Goal: Information Seeking & Learning: Find specific fact

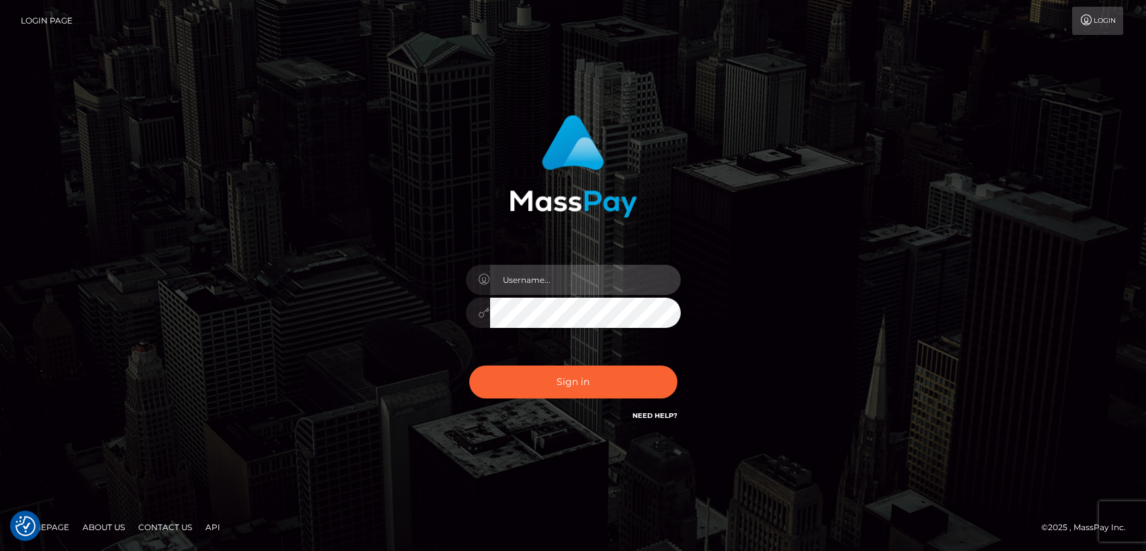
type input "nt.es"
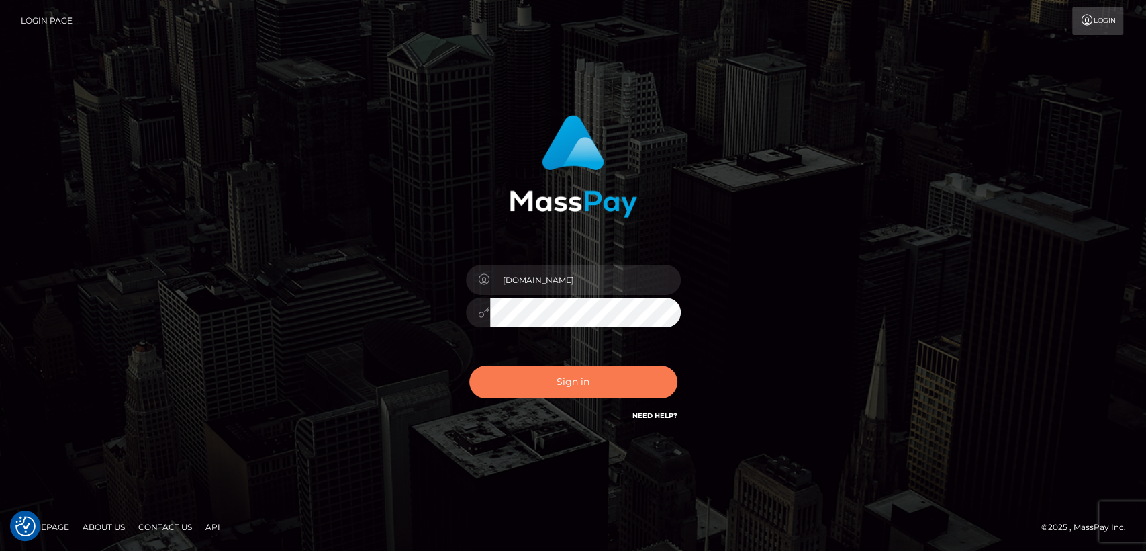
click at [520, 381] on button "Sign in" at bounding box center [573, 381] width 208 height 33
type input "nt.es"
click at [494, 369] on button "Sign in" at bounding box center [573, 381] width 208 height 33
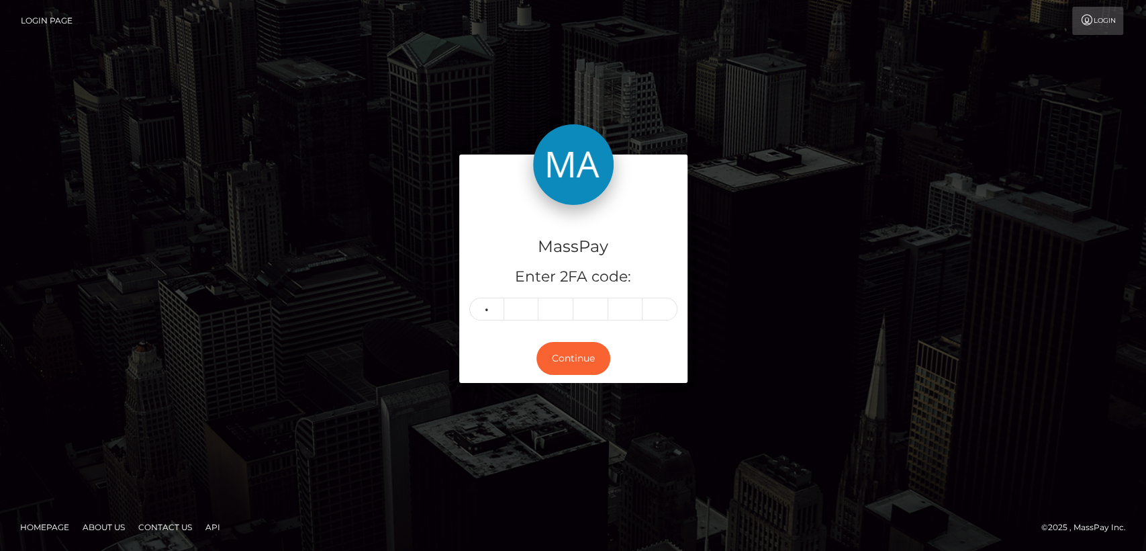
type input "4"
type input "1"
type input "5"
type input "7"
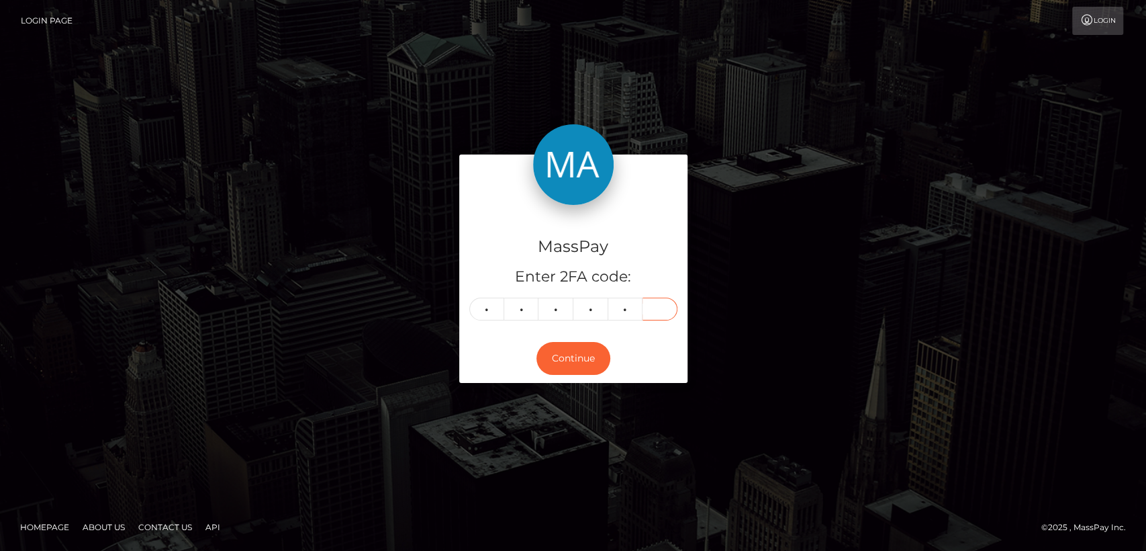
type input "0"
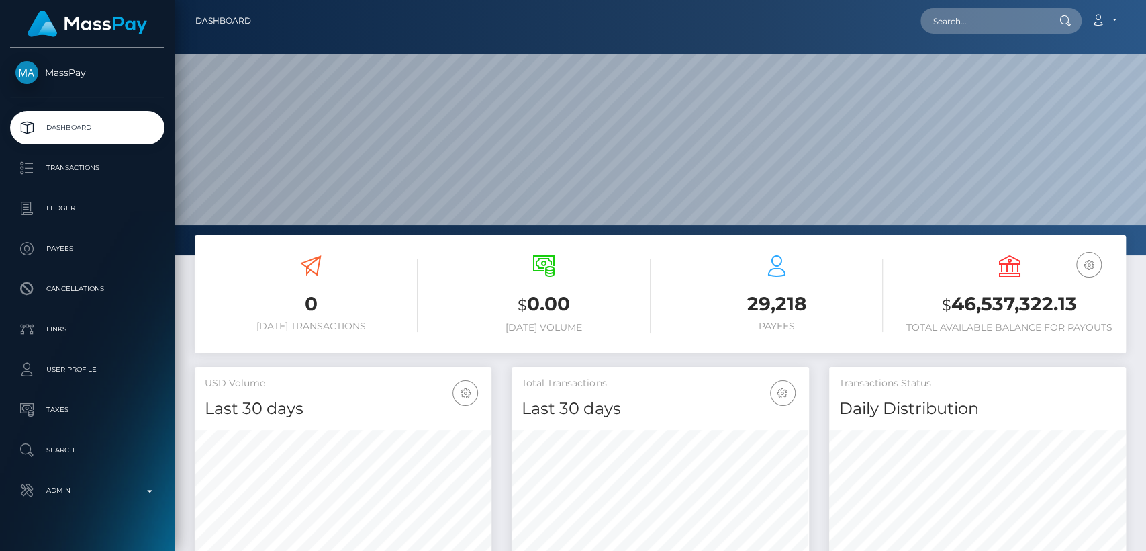
scroll to position [237, 297]
click at [1010, 18] on input "text" at bounding box center [984, 21] width 126 height 26
paste input "recycledranch@icloud.com"
type input "recycledranch@icloud.com"
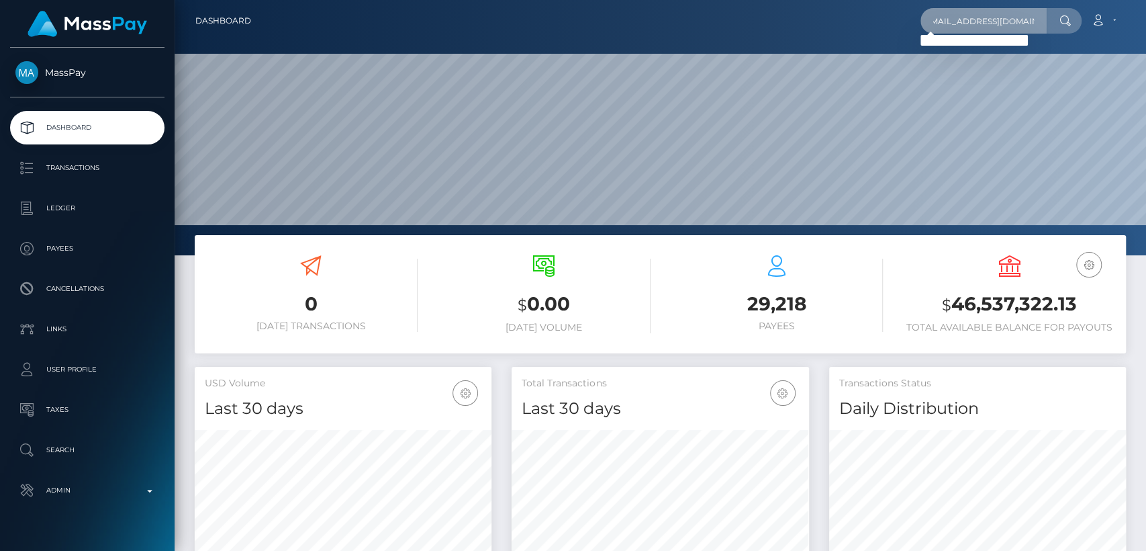
scroll to position [0, 0]
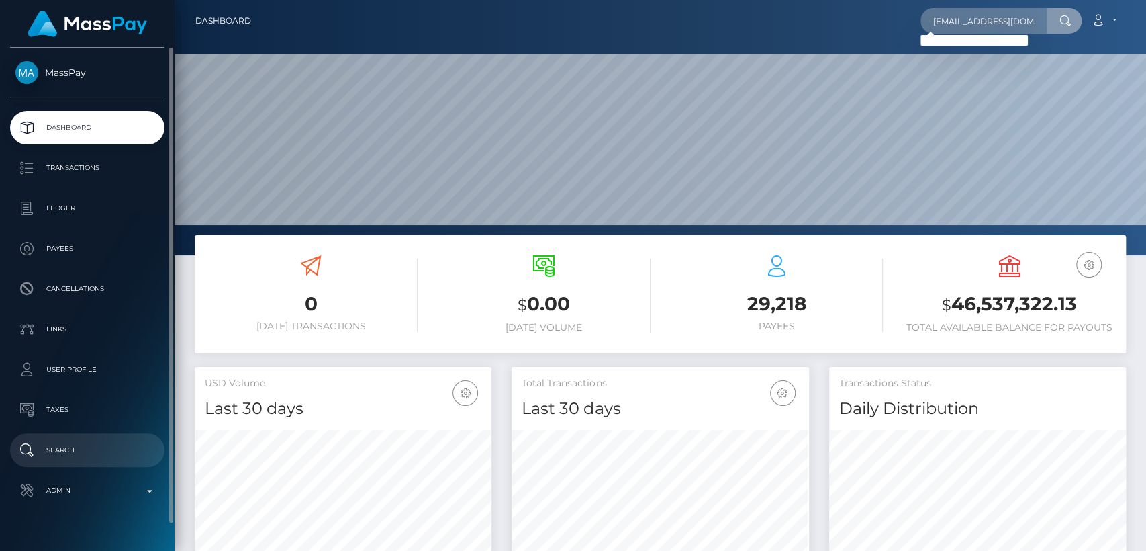
click at [55, 464] on link "Search" at bounding box center [87, 450] width 154 height 34
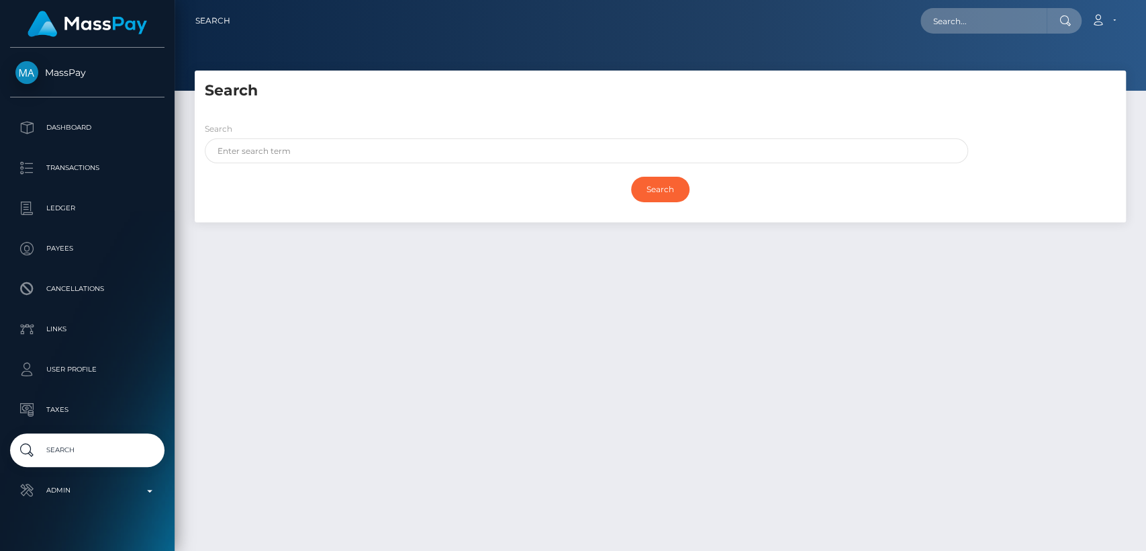
click at [333, 175] on div "Search" at bounding box center [660, 189] width 911 height 39
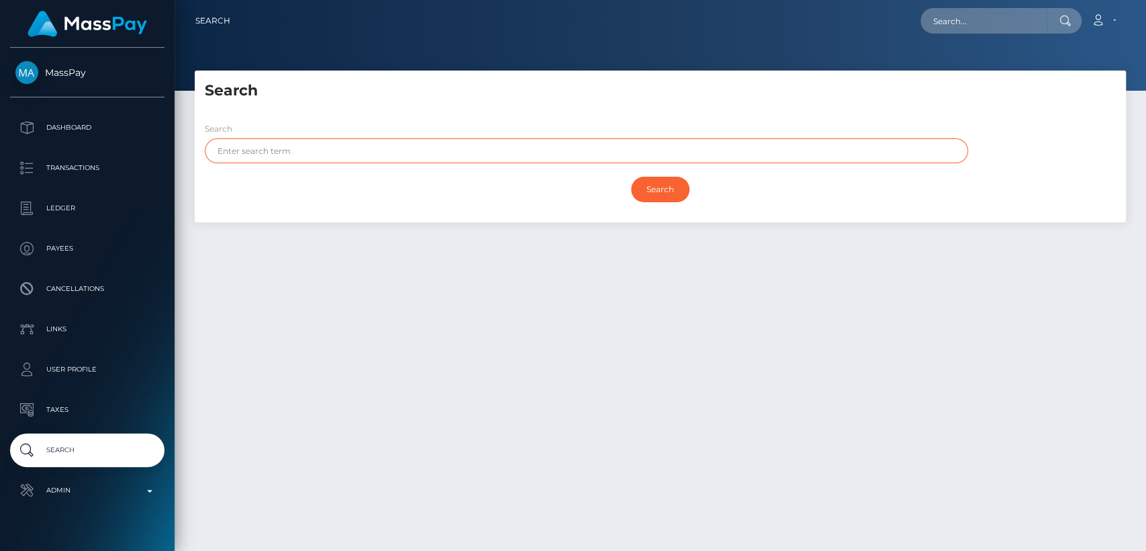
click at [338, 151] on input "text" at bounding box center [586, 150] width 763 height 25
paste input "Diane Appleman"
click at [631, 177] on input "Search" at bounding box center [660, 190] width 58 height 26
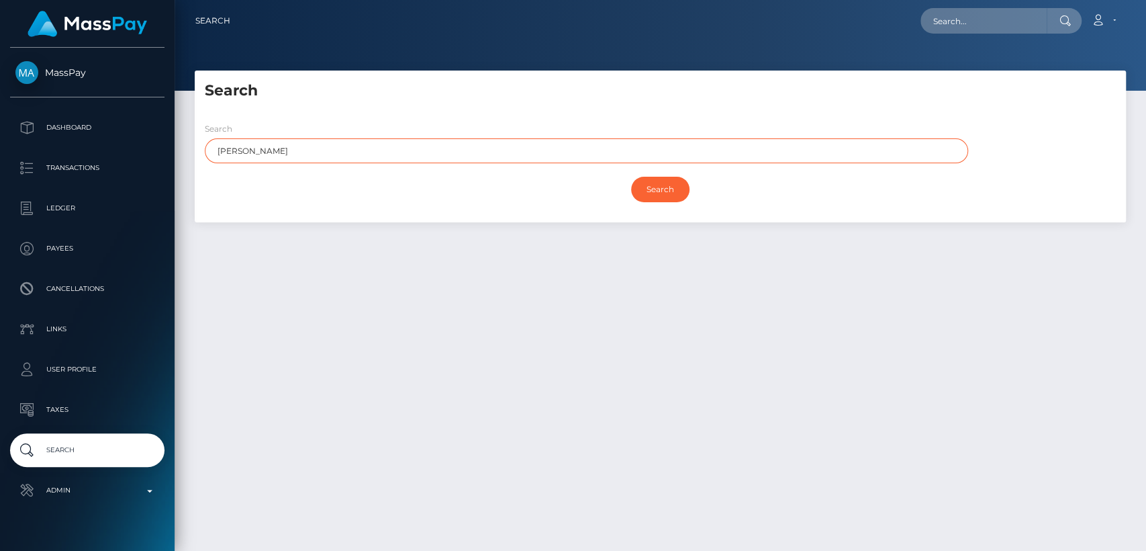
type input "Diane Appleman"
click at [631, 177] on input "Search" at bounding box center [660, 190] width 58 height 26
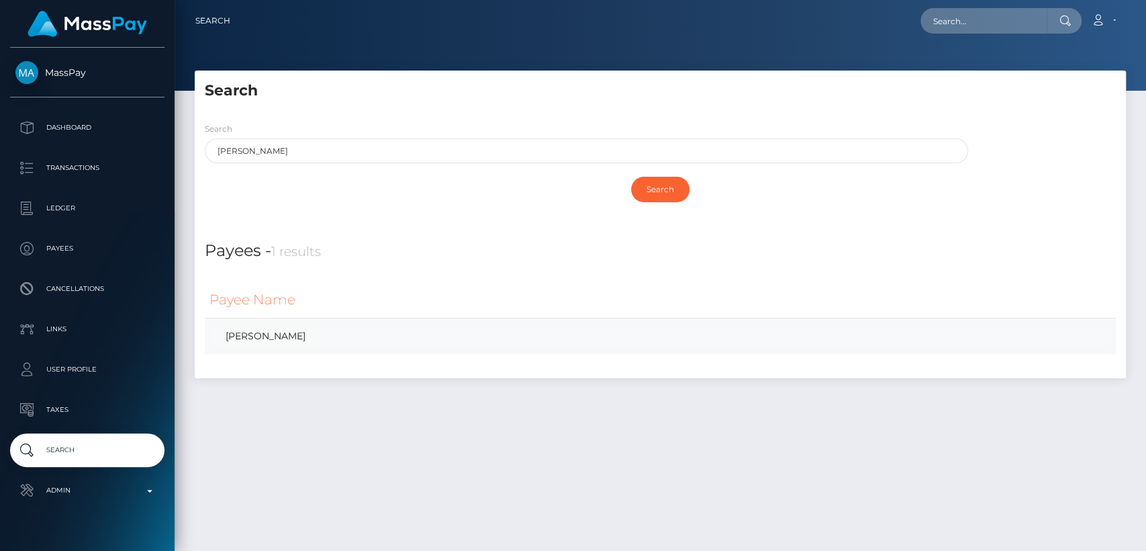
click at [308, 339] on link "Diane Appleman" at bounding box center [660, 335] width 902 height 19
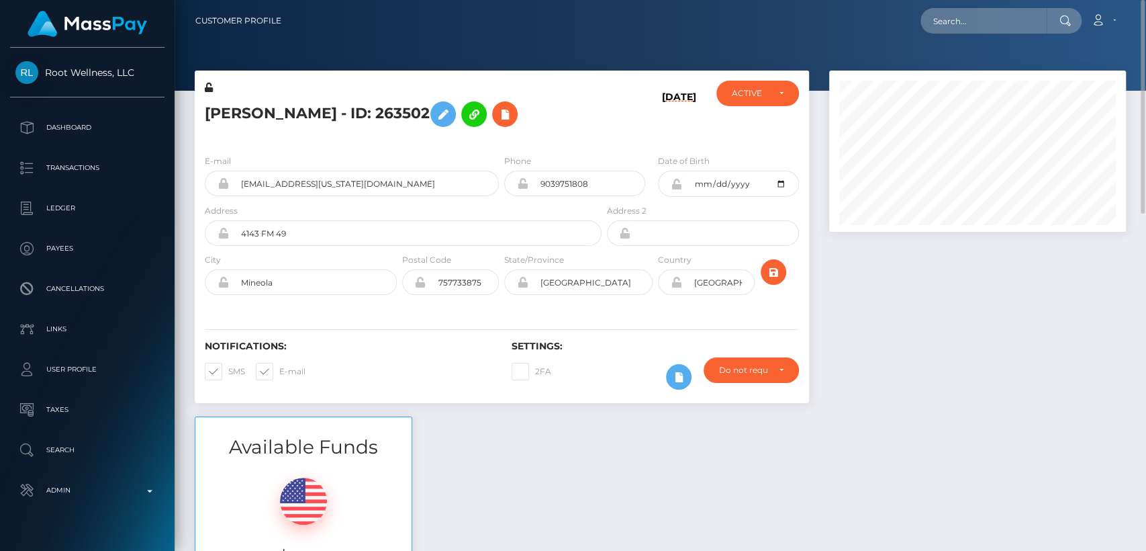
click at [226, 115] on h5 "[PERSON_NAME] - ID: 263502" at bounding box center [399, 114] width 389 height 39
copy h5 "[PERSON_NAME]"
click at [340, 182] on input "[EMAIL_ADDRESS][US_STATE][DOMAIN_NAME]" at bounding box center [364, 184] width 270 height 26
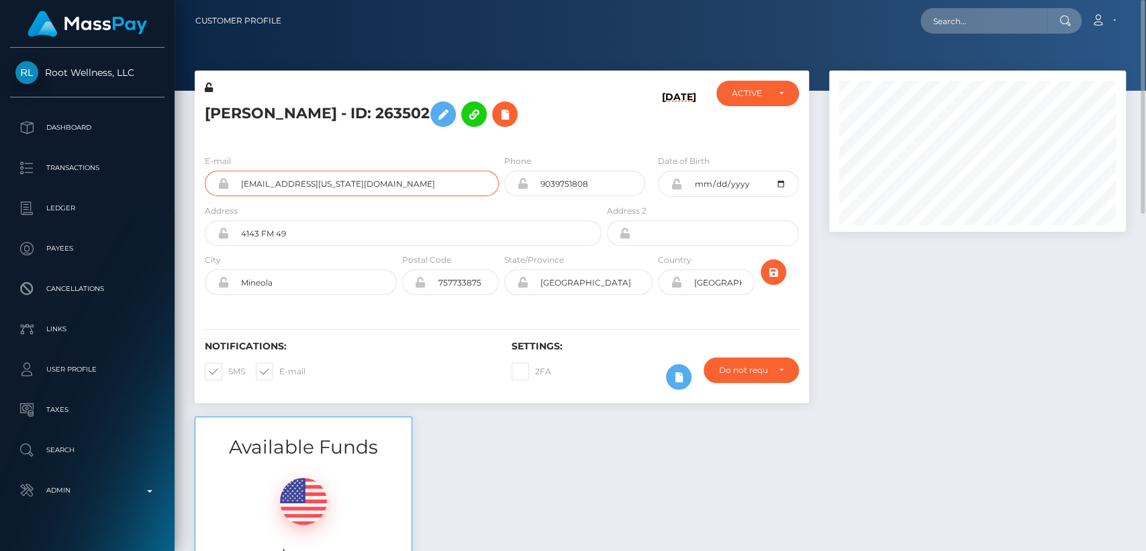
click at [340, 182] on input "[EMAIL_ADDRESS][US_STATE][DOMAIN_NAME]" at bounding box center [364, 184] width 270 height 26
click at [340, 183] on input "[EMAIL_ADDRESS][US_STATE][DOMAIN_NAME]" at bounding box center [364, 184] width 270 height 26
